Goal: Navigation & Orientation: Find specific page/section

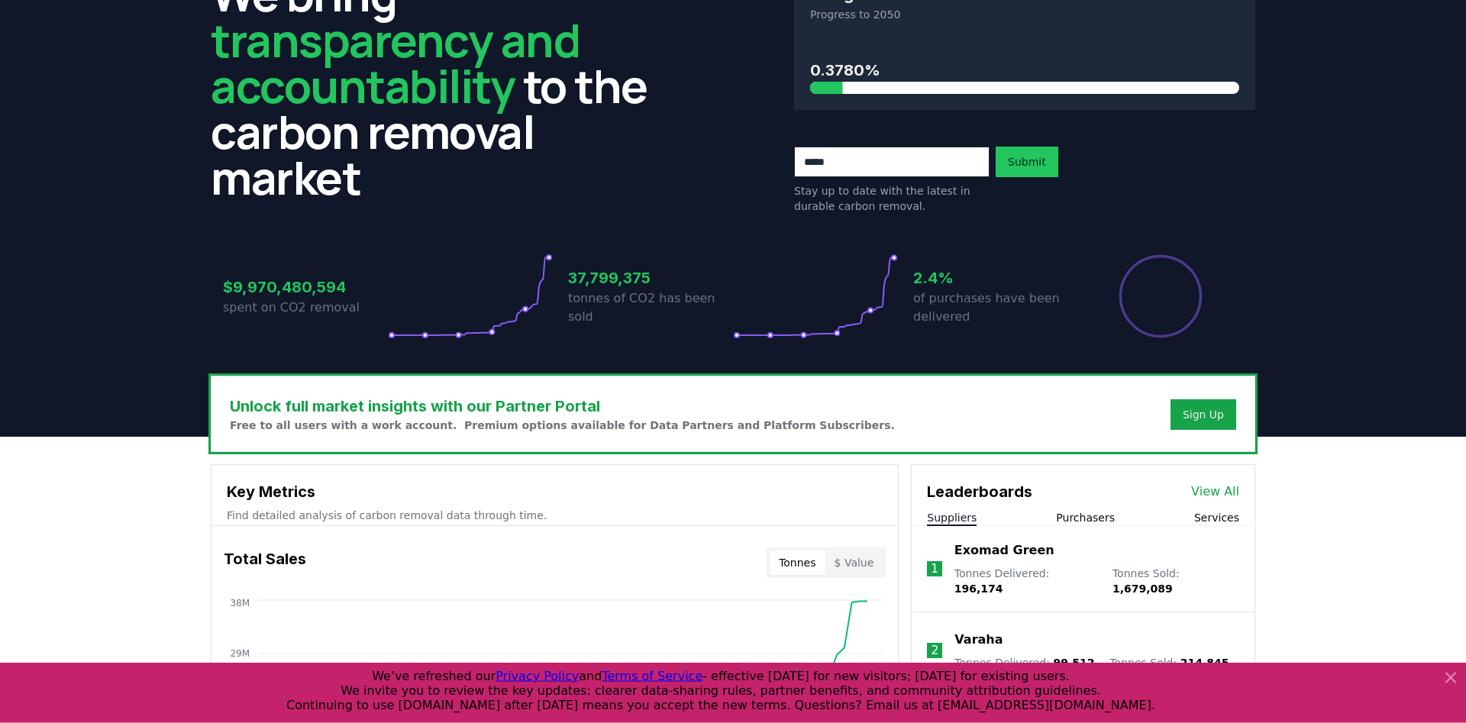
scroll to position [105, 0]
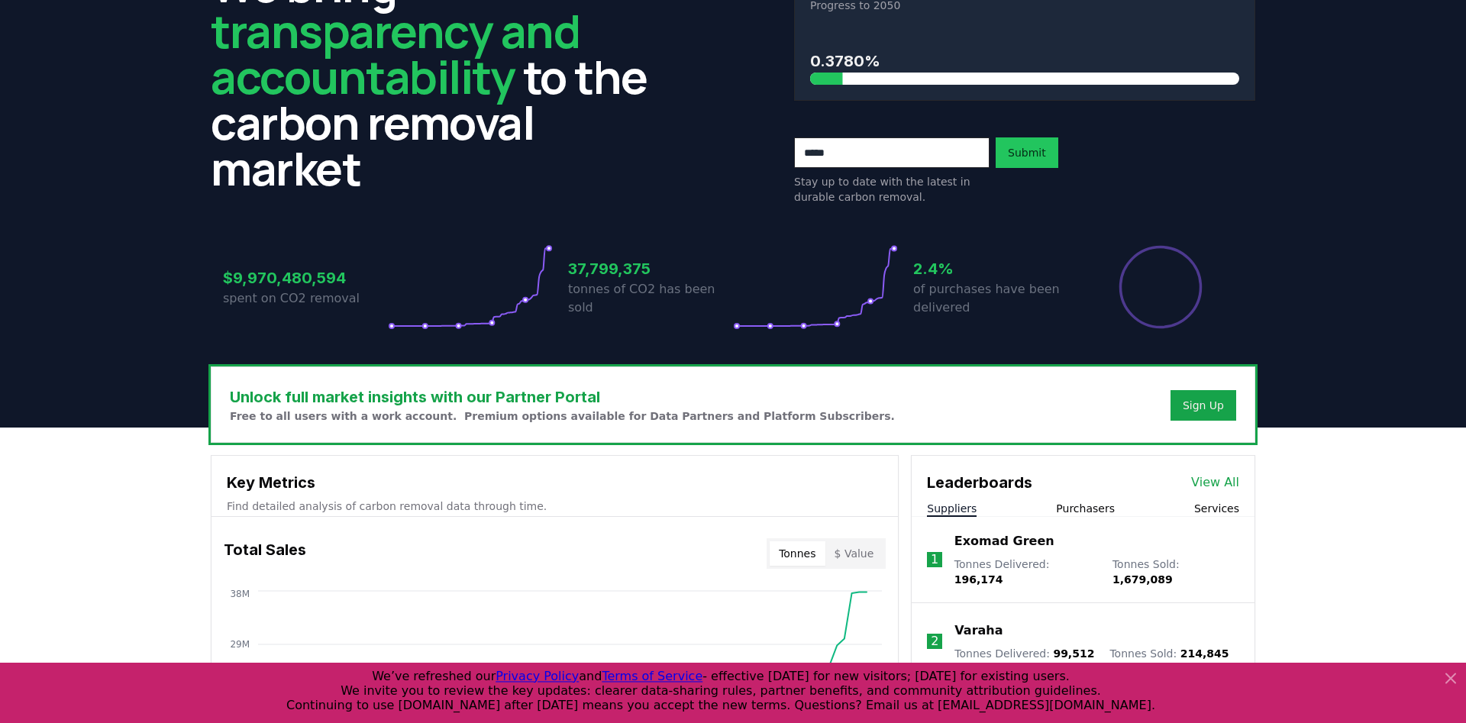
click at [1444, 670] on icon at bounding box center [1450, 678] width 18 height 18
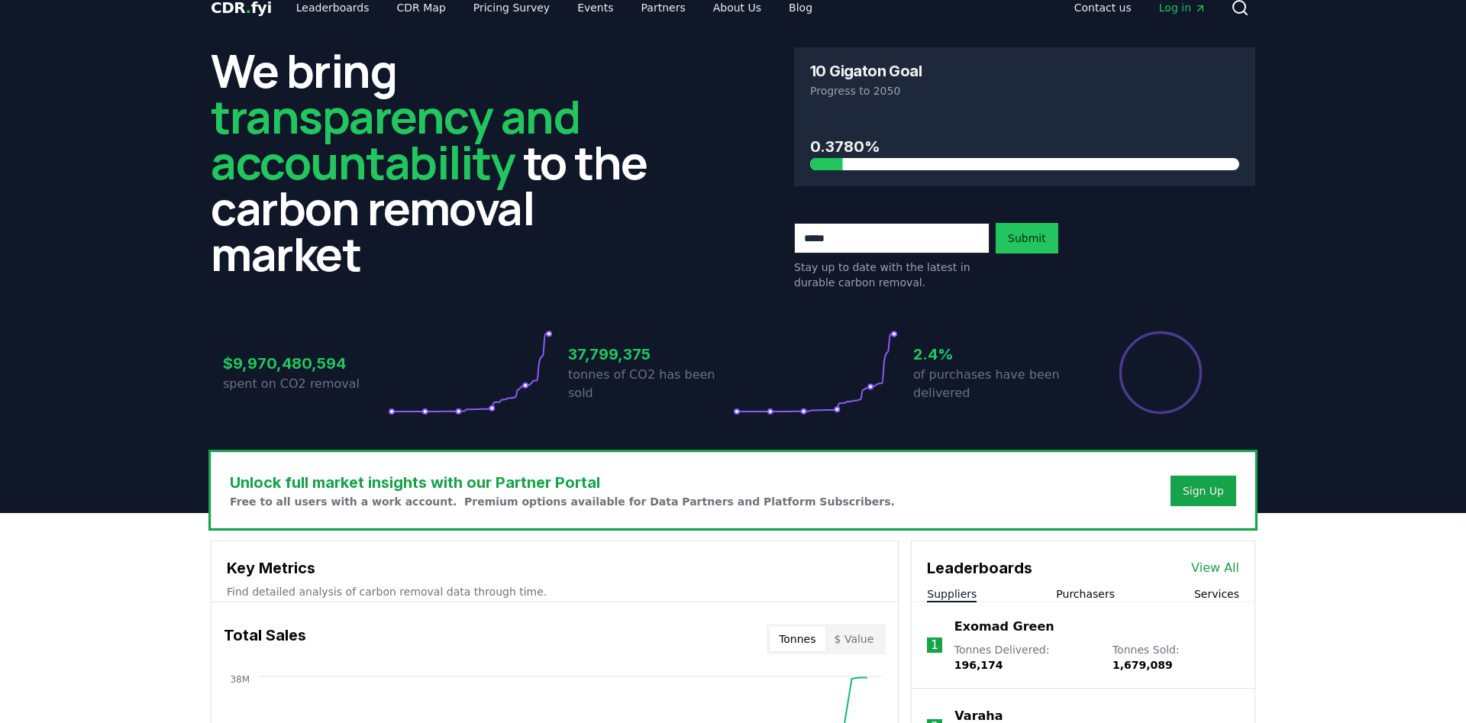
scroll to position [0, 0]
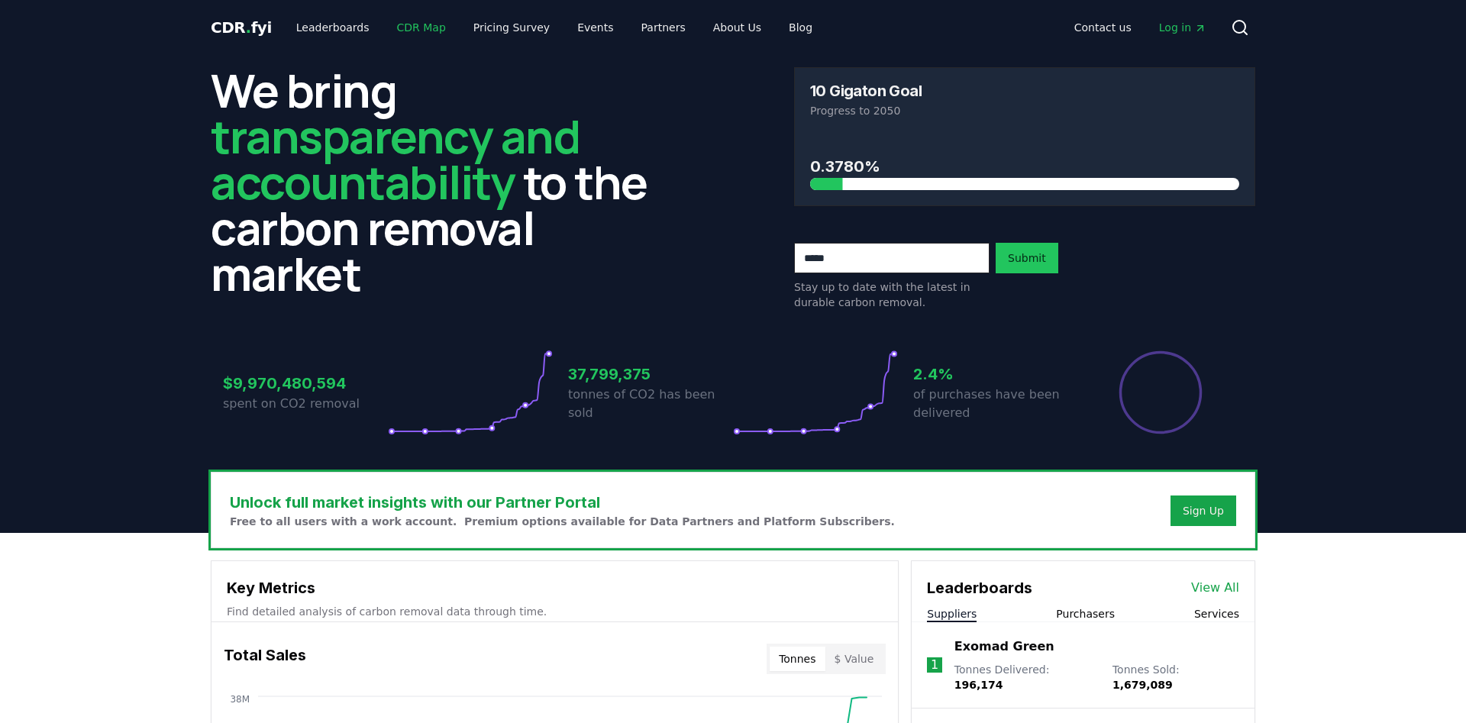
click at [395, 29] on link "CDR Map" at bounding box center [421, 27] width 73 height 27
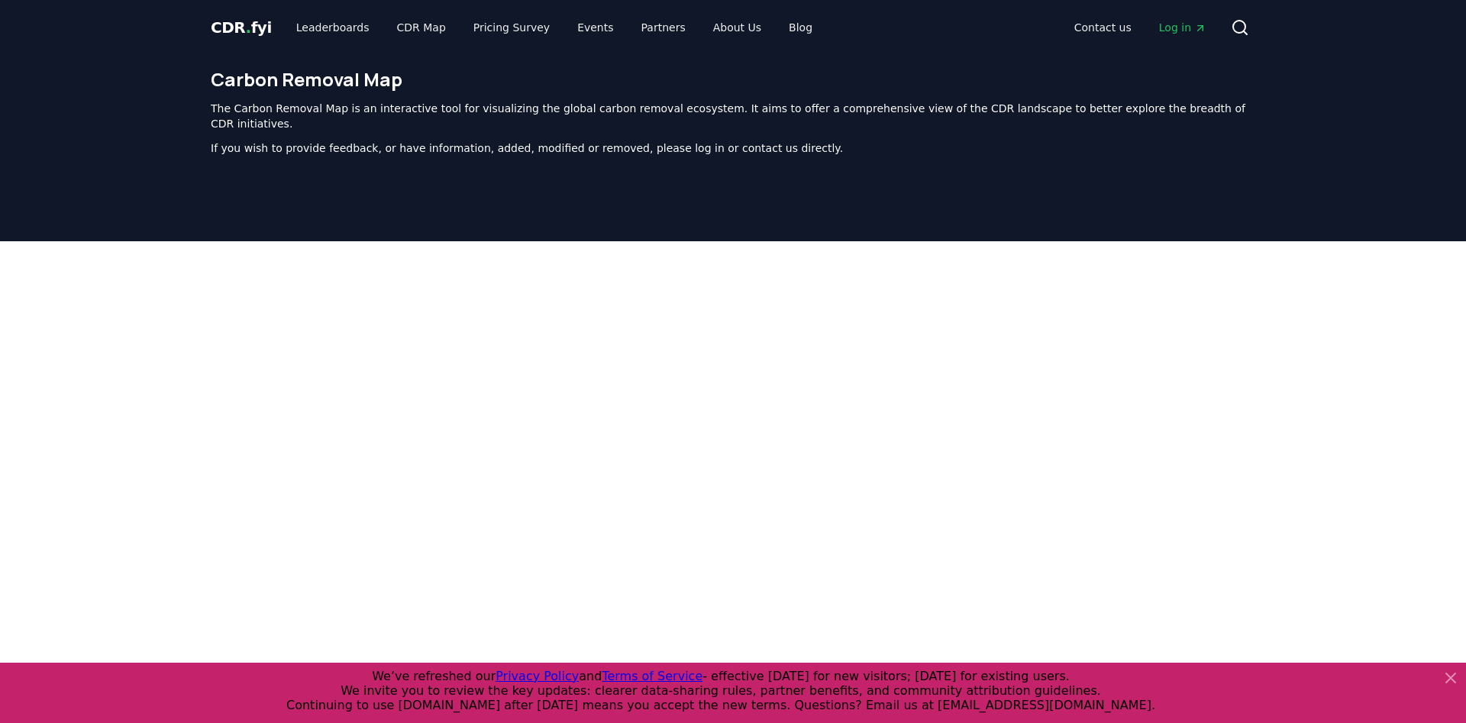
click at [1448, 678] on icon at bounding box center [1450, 678] width 18 height 18
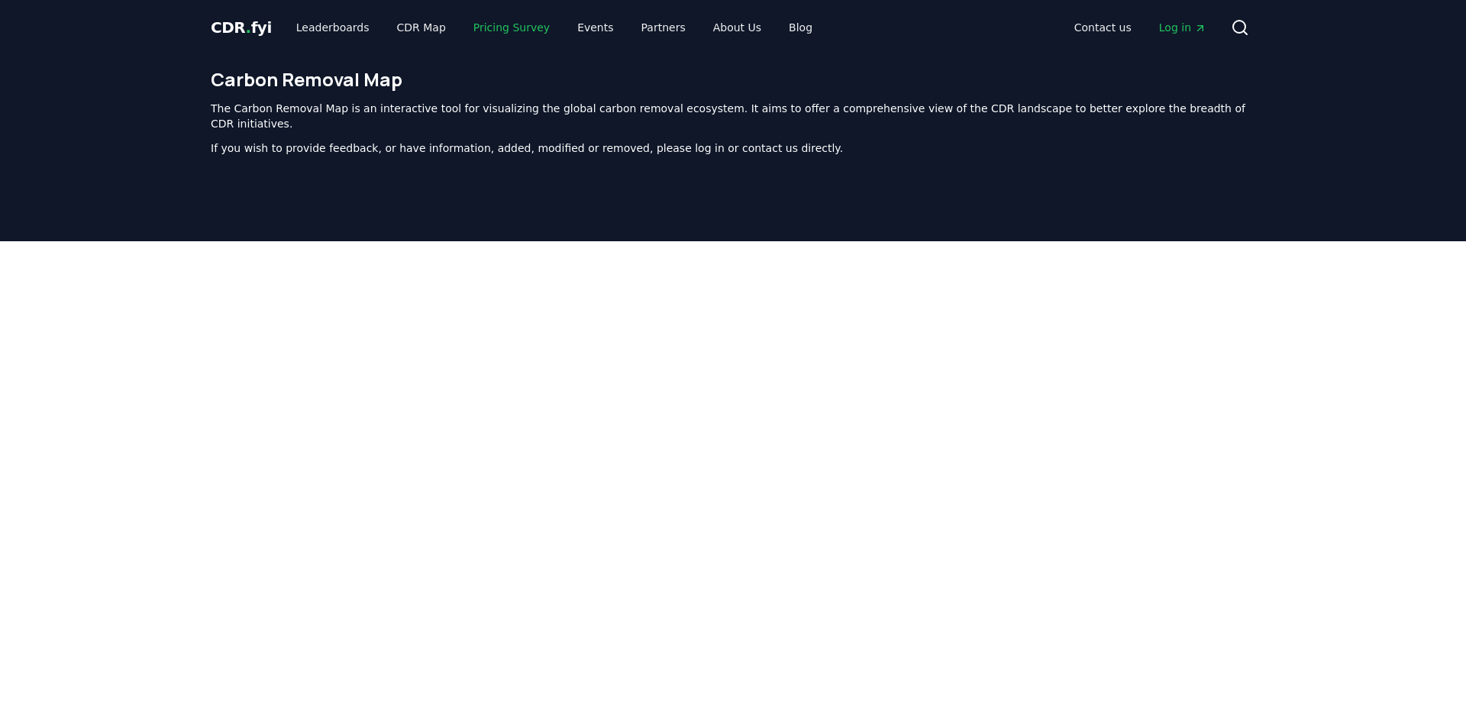
click at [508, 33] on link "Pricing Survey" at bounding box center [511, 27] width 101 height 27
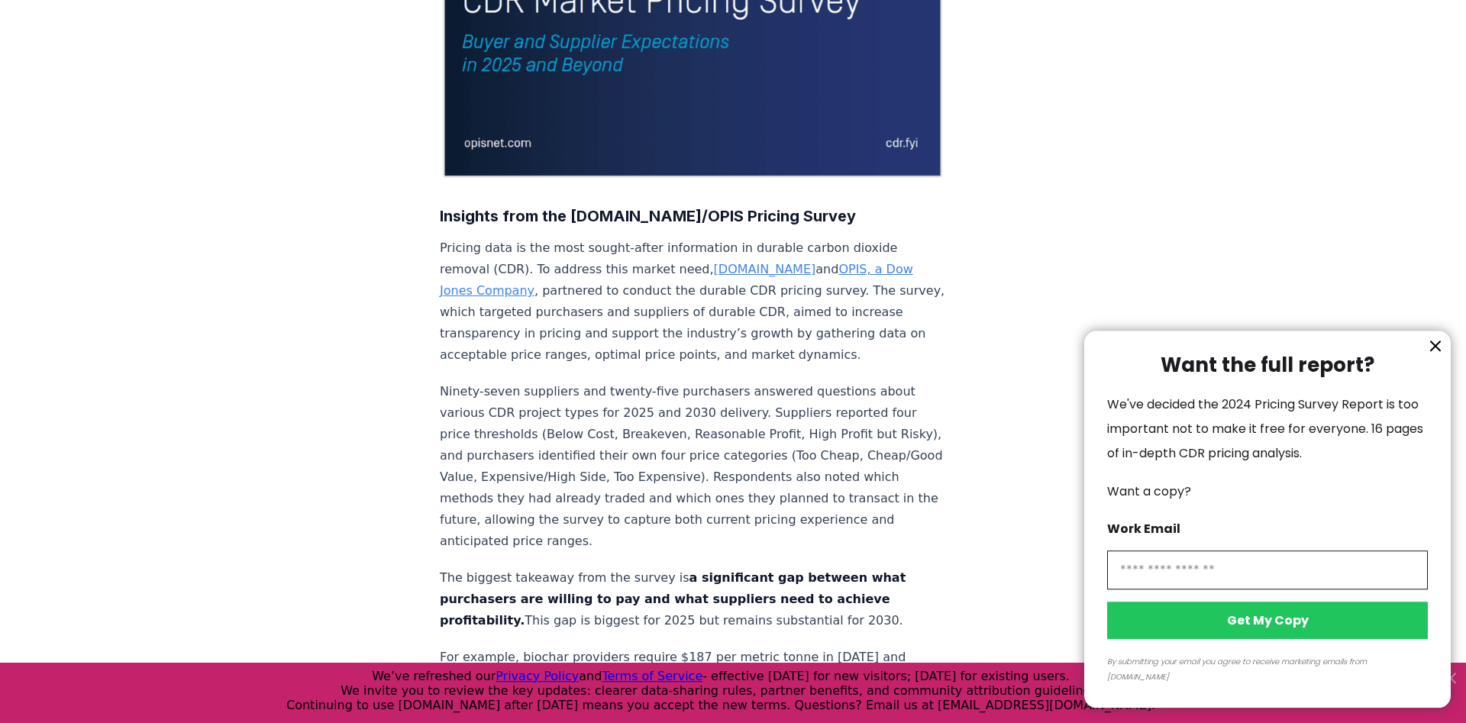
scroll to position [363, 0]
click at [1435, 355] on icon "information" at bounding box center [1435, 346] width 18 height 18
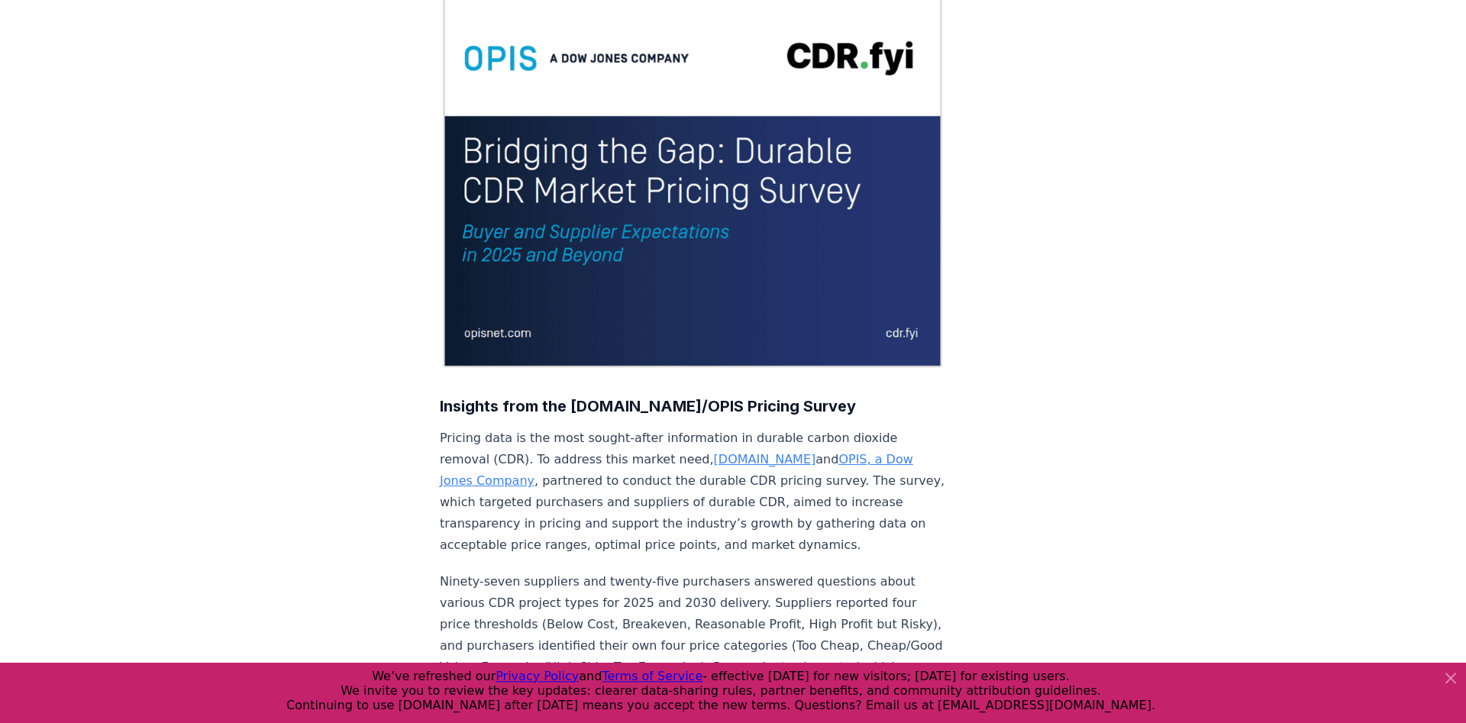
scroll to position [0, 0]
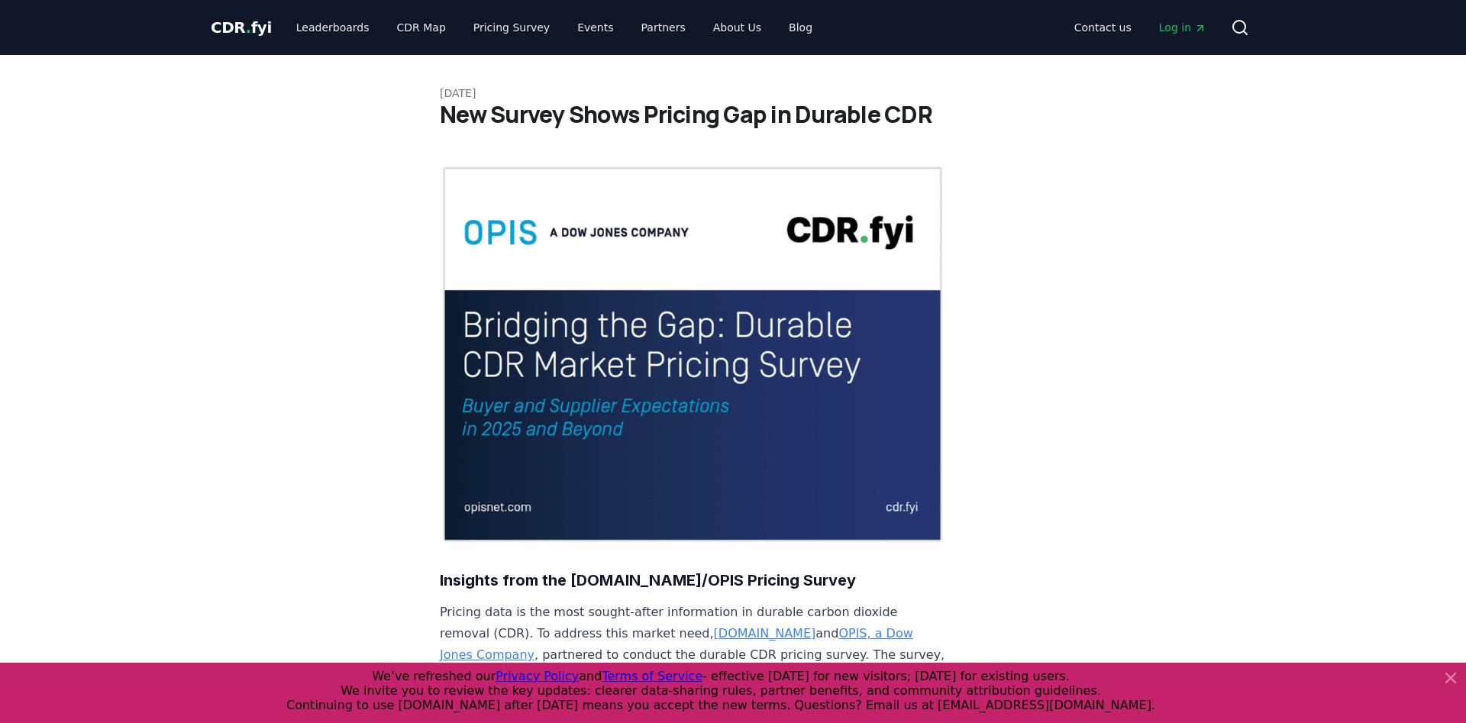
click at [246, 25] on span "." at bounding box center [248, 27] width 5 height 18
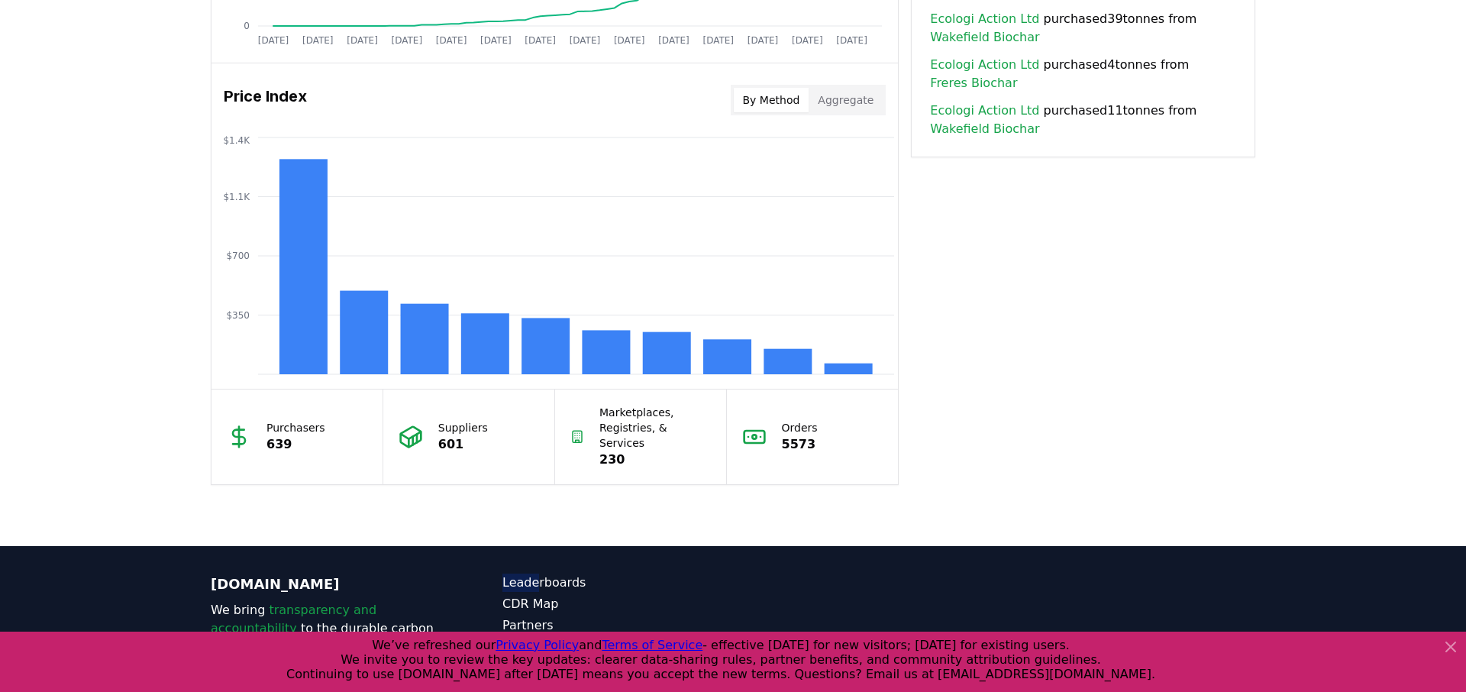
scroll to position [1193, 0]
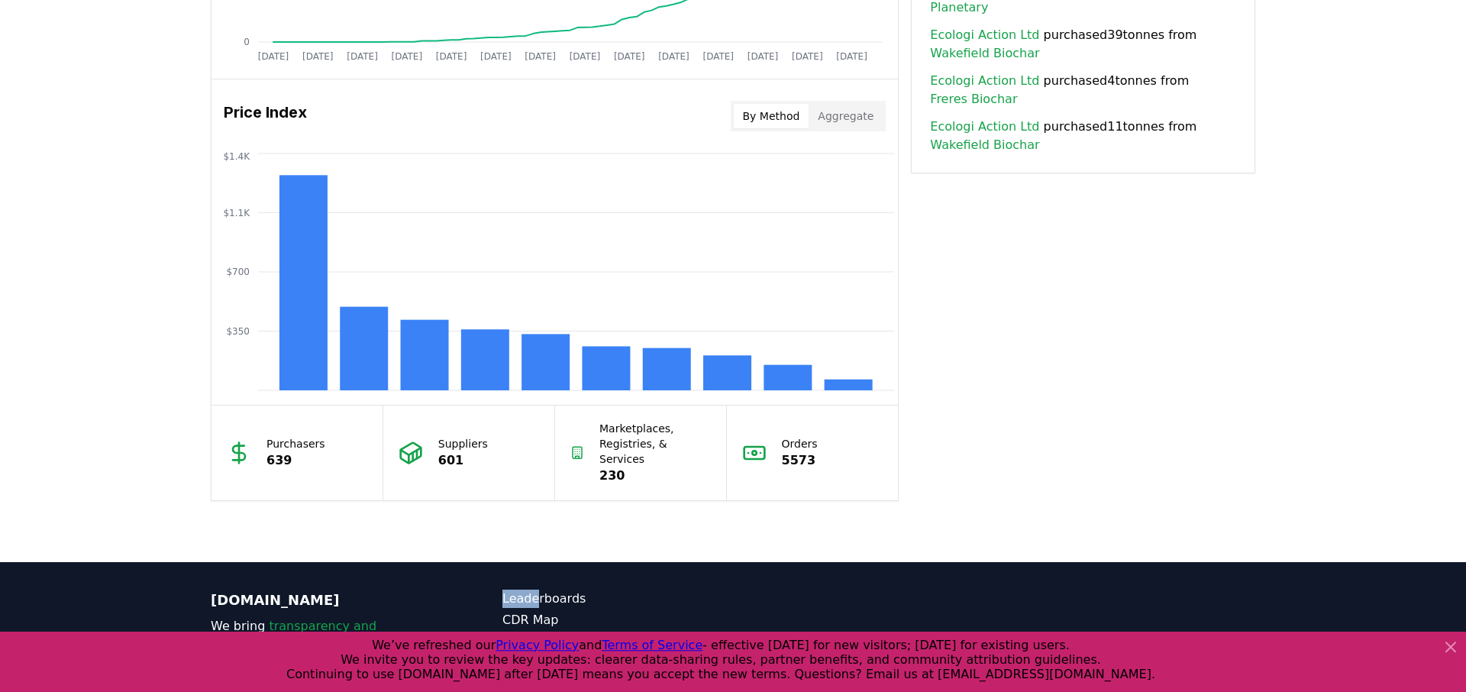
click at [779, 109] on button "By Method" at bounding box center [772, 116] width 76 height 24
click at [723, 373] on rect at bounding box center [727, 372] width 48 height 35
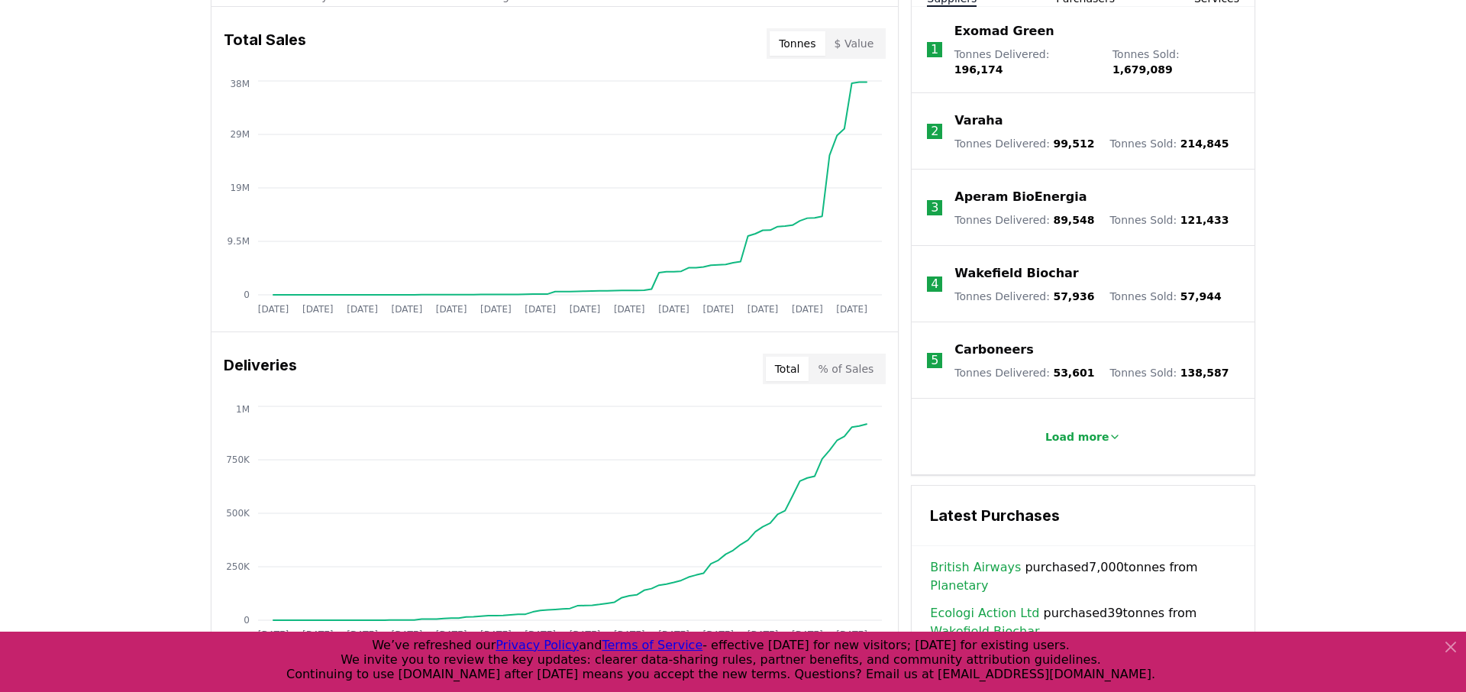
scroll to position [1293, 0]
